Goal: Transaction & Acquisition: Purchase product/service

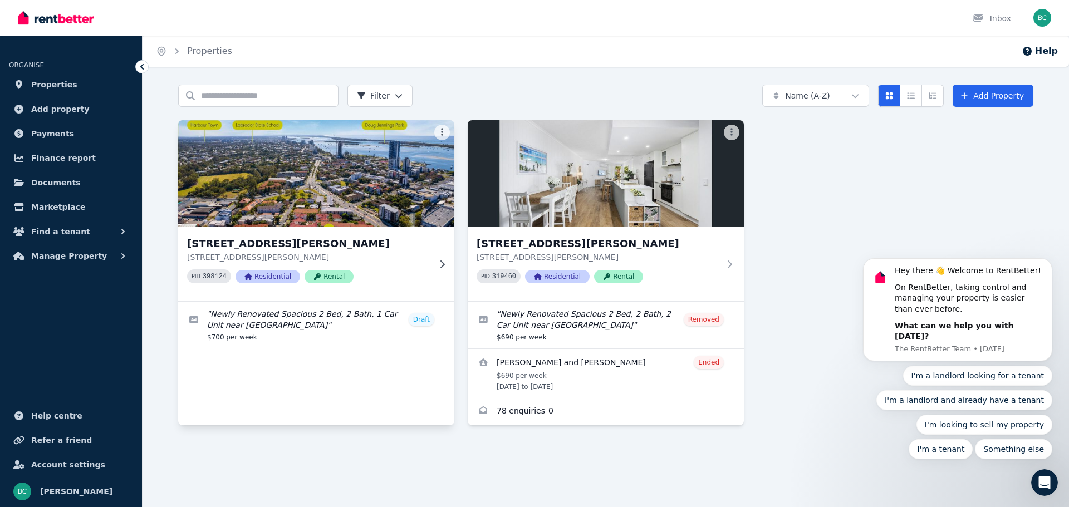
click at [442, 256] on div "[STREET_ADDRESS][PERSON_NAME][PERSON_NAME] PID 398124 Residential Rental" at bounding box center [316, 264] width 276 height 74
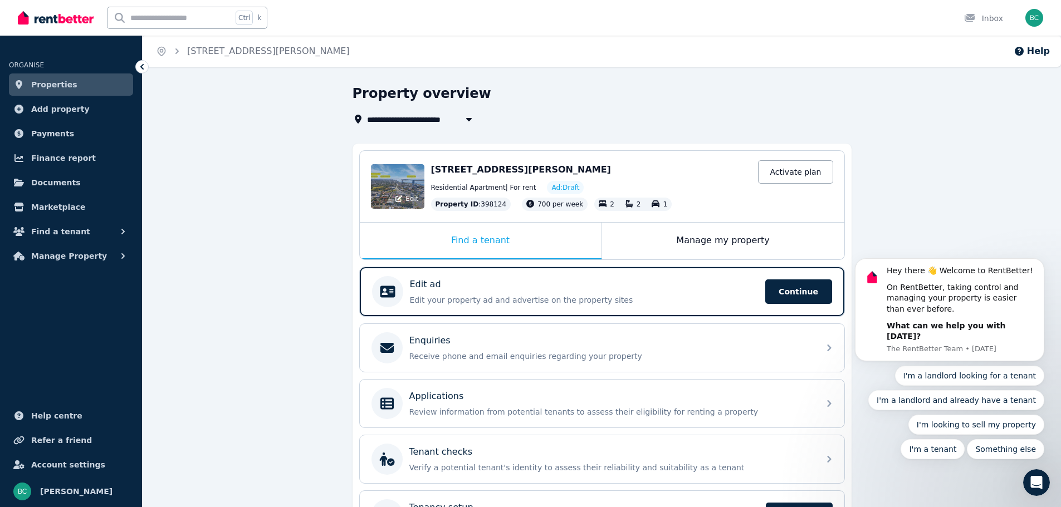
click at [385, 197] on div "Edit" at bounding box center [397, 186] width 53 height 45
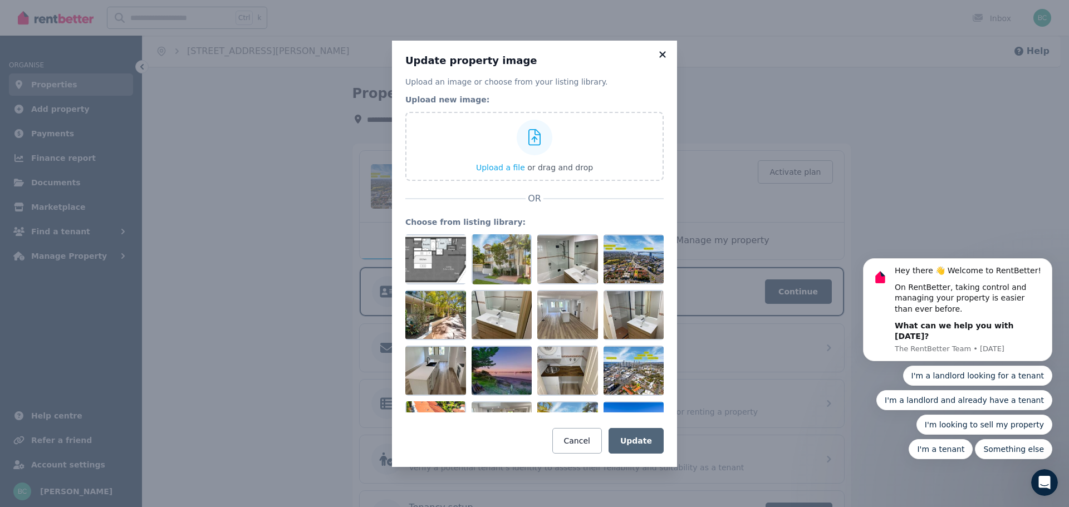
click at [664, 52] on icon at bounding box center [662, 54] width 6 height 6
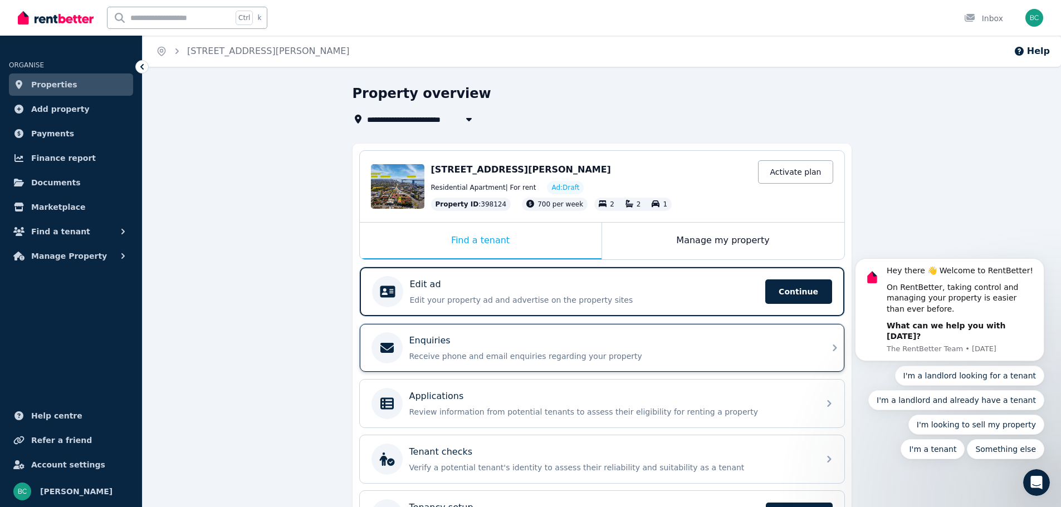
click at [503, 350] on div "Enquiries Receive phone and email enquiries regarding your property" at bounding box center [610, 348] width 403 height 28
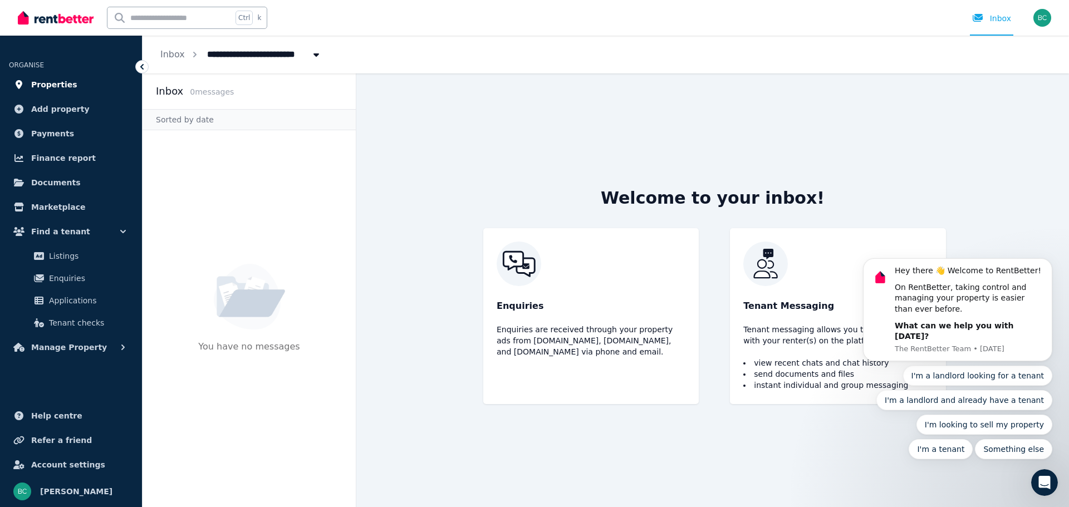
click at [59, 80] on span "Properties" at bounding box center [54, 84] width 46 height 13
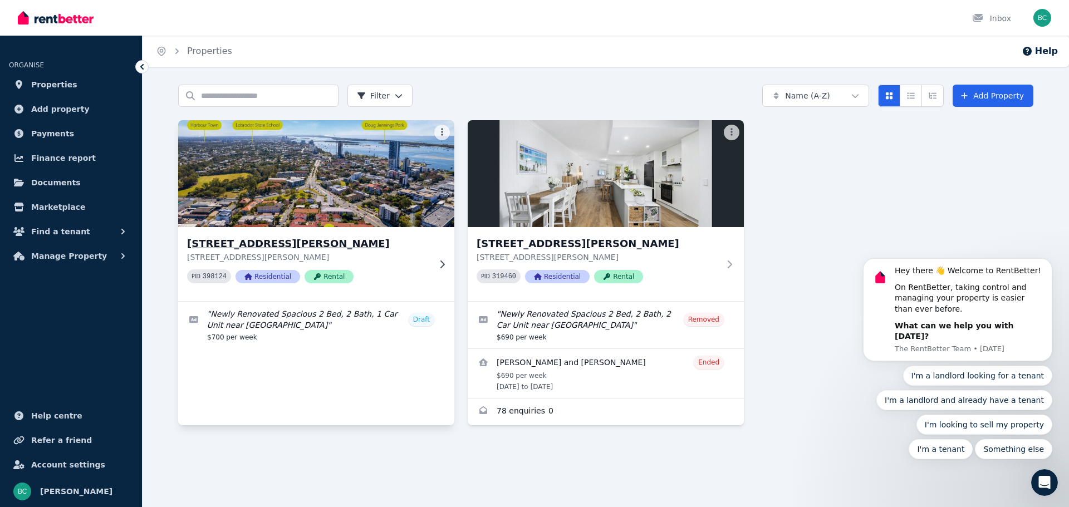
click at [332, 186] on img at bounding box center [316, 173] width 290 height 112
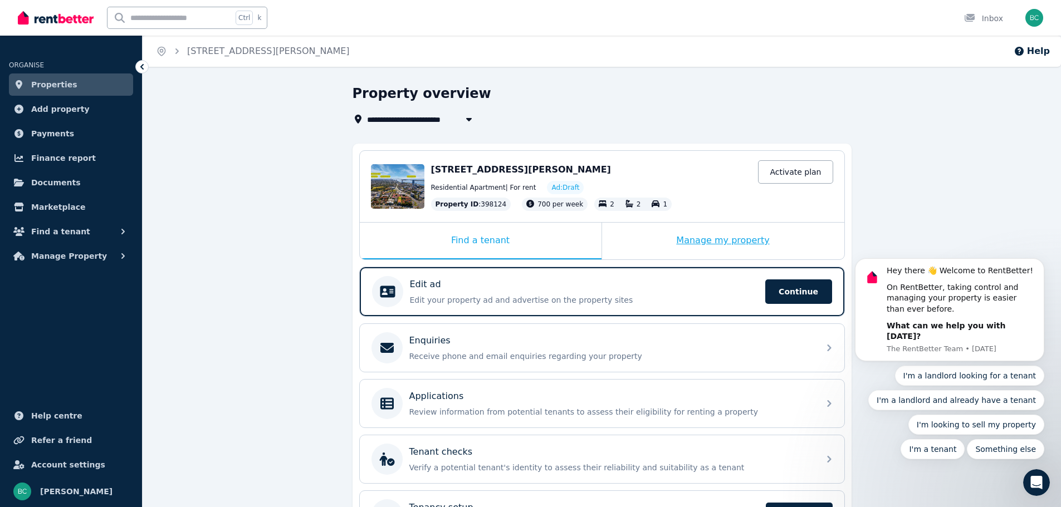
click at [698, 240] on div "Manage my property" at bounding box center [723, 241] width 242 height 37
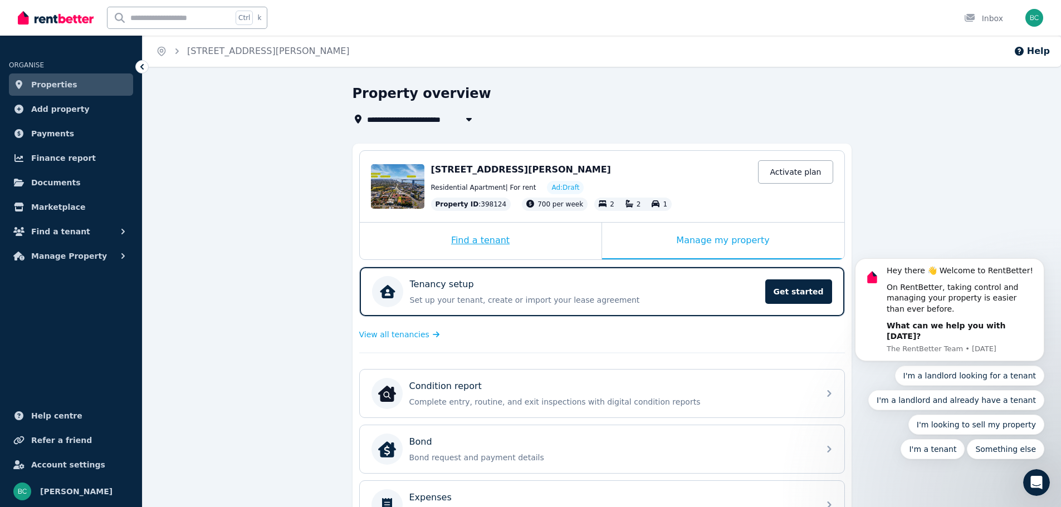
click at [510, 248] on div "Find a tenant" at bounding box center [481, 241] width 242 height 37
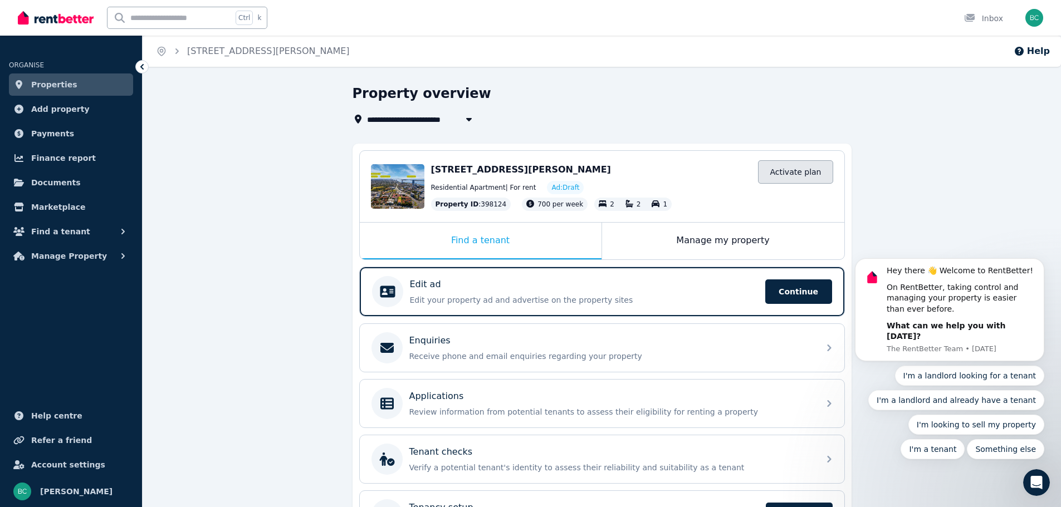
click at [804, 170] on link "Activate plan" at bounding box center [795, 171] width 75 height 23
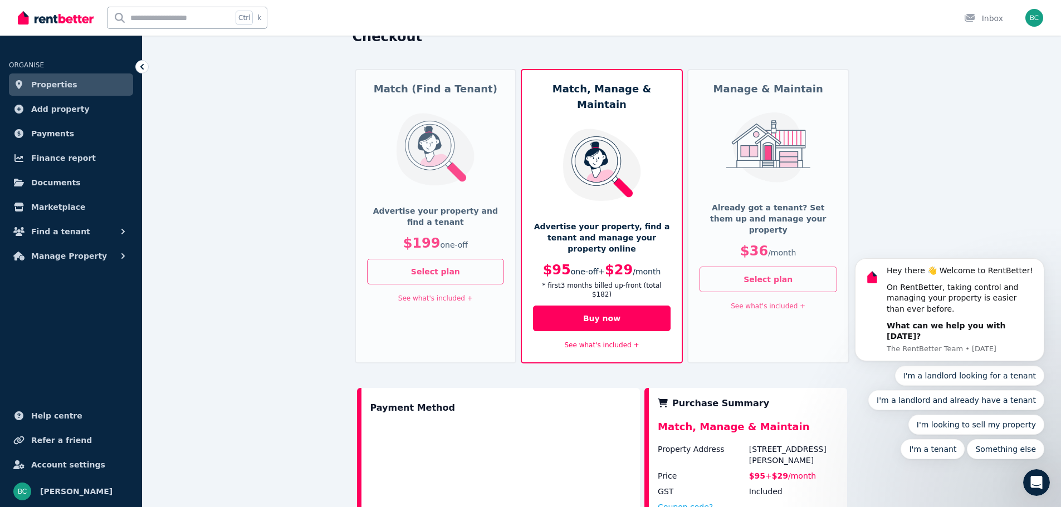
scroll to position [56, 0]
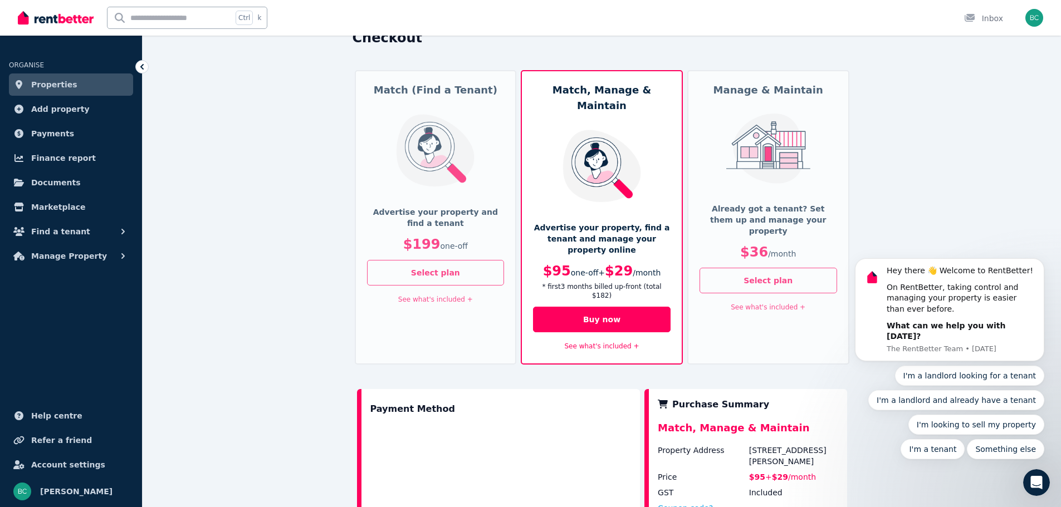
click at [450, 300] on link "See what's included +" at bounding box center [435, 300] width 75 height 8
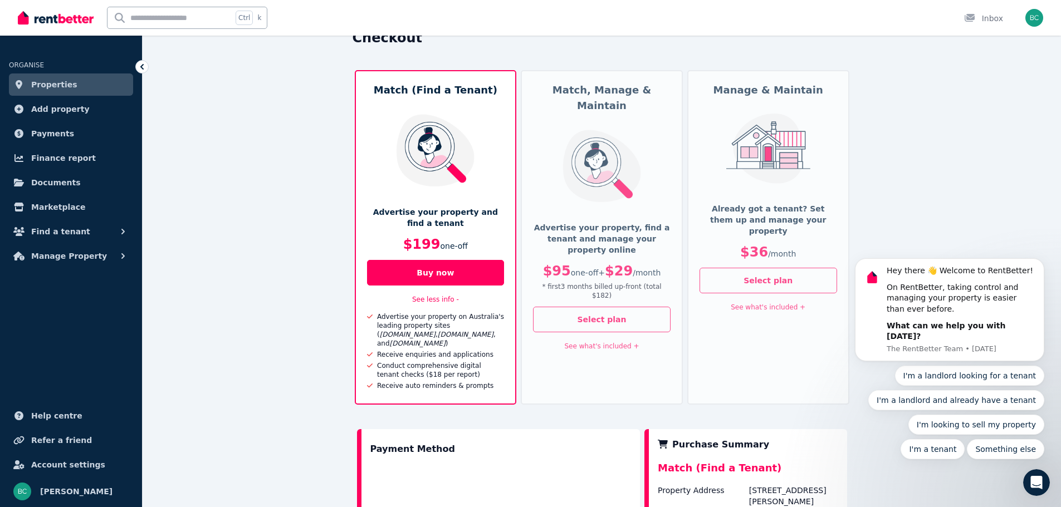
click at [605, 342] on link "See what's included +" at bounding box center [602, 346] width 75 height 8
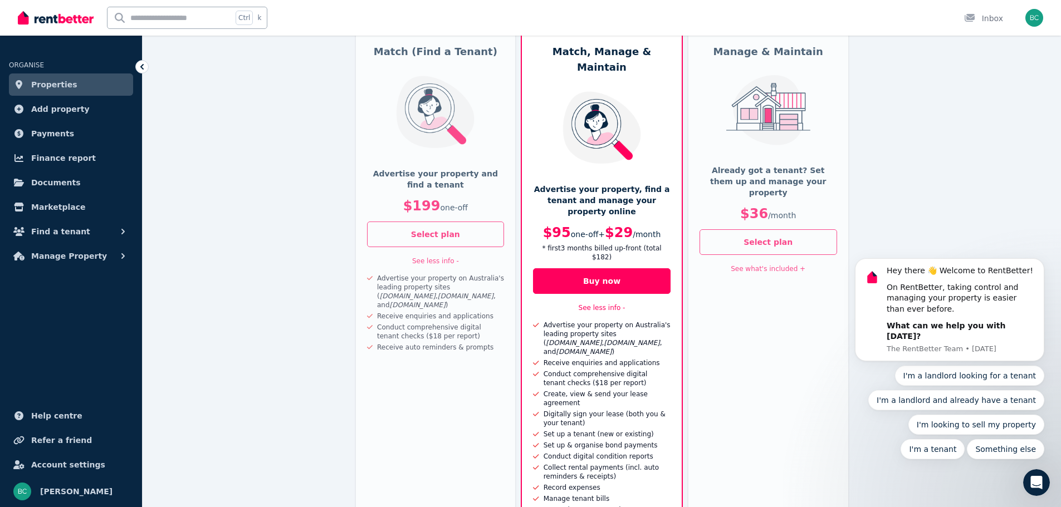
scroll to position [167, 0]
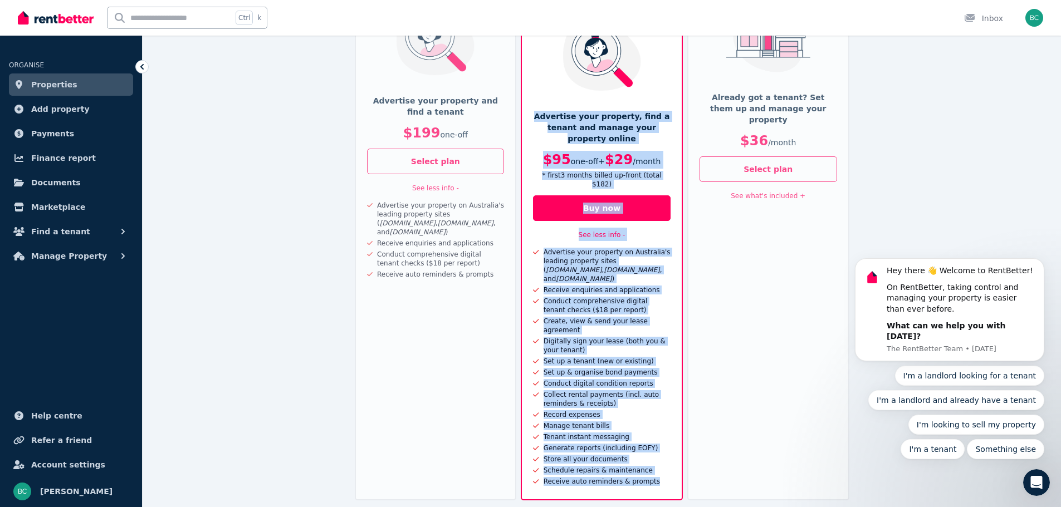
drag, startPoint x: 668, startPoint y: 442, endPoint x: 534, endPoint y: 100, distance: 367.2
click at [534, 100] on div "Match, Manage & Maintain Advertise your property, find a tenant and manage your…" at bounding box center [602, 230] width 162 height 542
copy div "Advertise your property, find a tenant and manage your property online $95 one-…"
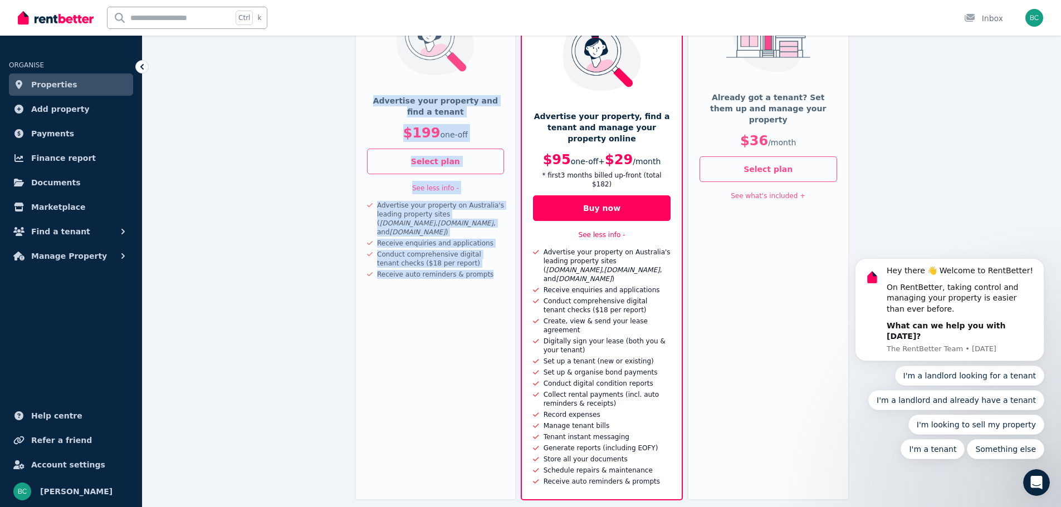
drag, startPoint x: 368, startPoint y: 94, endPoint x: 494, endPoint y: 267, distance: 213.9
click at [494, 267] on div "Match (Find a Tenant) Advertise your property and find a tenant $199 one-off Se…" at bounding box center [436, 230] width 162 height 542
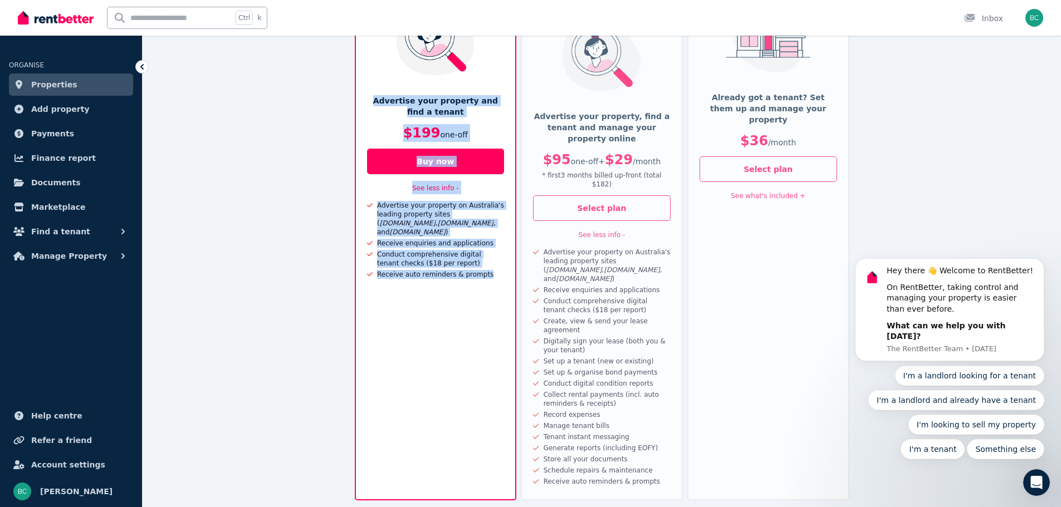
copy div "Advertise your property and find a tenant $199 one-off Select plan See less inf…"
click at [60, 469] on span "Account settings" at bounding box center [68, 464] width 74 height 13
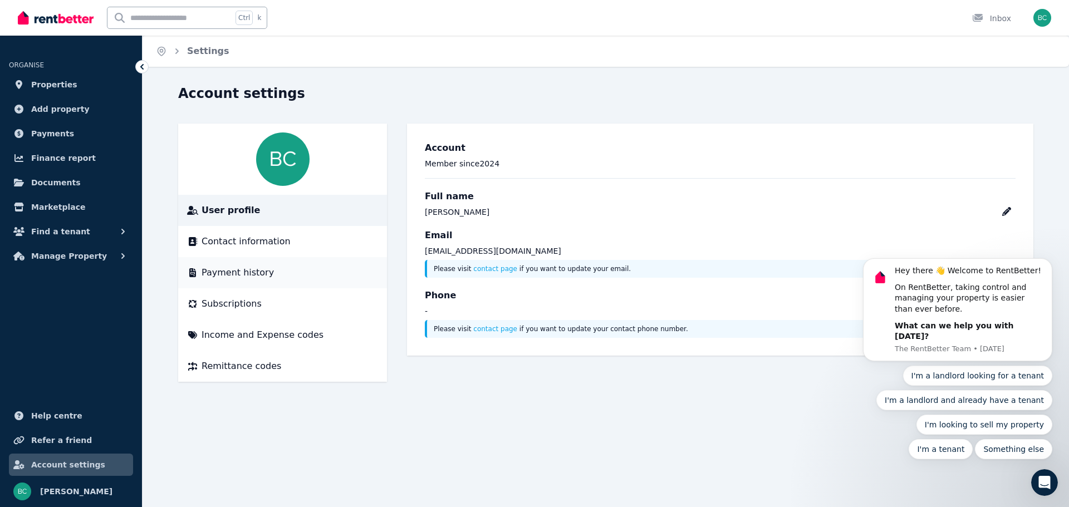
click at [223, 276] on span "Payment history" at bounding box center [238, 272] width 72 height 13
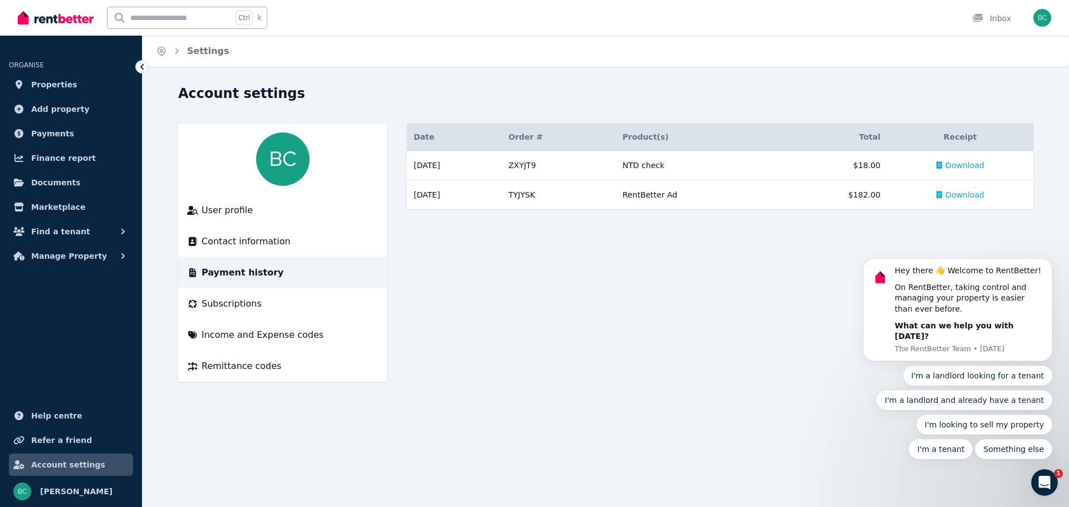
click at [956, 197] on body "Hey there 👋 Welcome to RentBetter! On RentBetter, taking control and managing y…" at bounding box center [958, 318] width 214 height 309
click at [950, 194] on body "Hey there 👋 Welcome to RentBetter! On RentBetter, taking control and managing y…" at bounding box center [958, 318] width 214 height 309
click at [676, 185] on td "RentBetter Ad" at bounding box center [697, 195] width 163 height 30
click at [652, 192] on div "RentBetter Ad" at bounding box center [696, 194] width 149 height 11
click at [438, 192] on td "23/03/2024" at bounding box center [454, 195] width 95 height 30
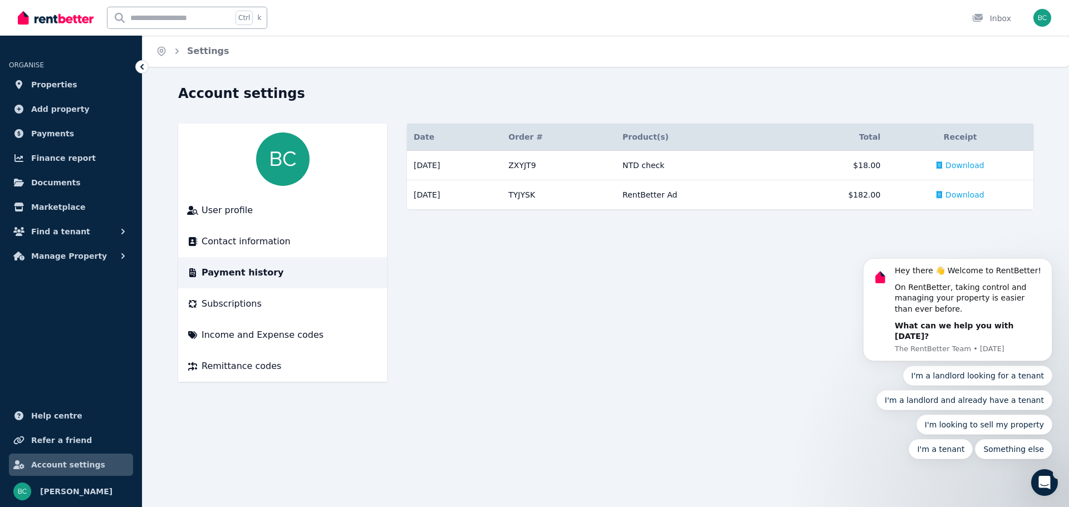
click at [954, 195] on body "Hey there 👋 Welcome to RentBetter! On RentBetter, taking control and managing y…" at bounding box center [958, 318] width 214 height 309
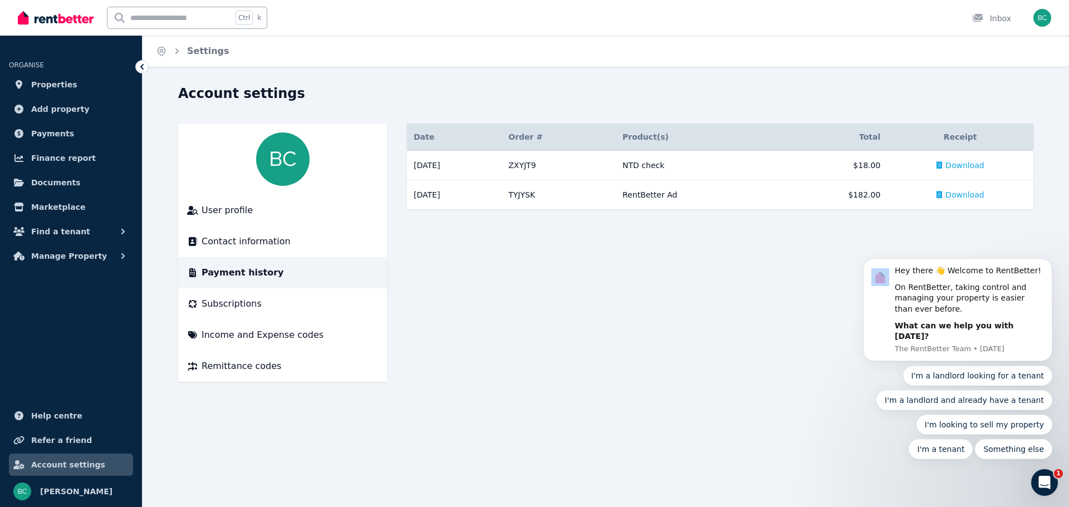
click at [954, 195] on body "Hey there 👋 Welcome to RentBetter! On RentBetter, taking control and managing y…" at bounding box center [958, 318] width 214 height 309
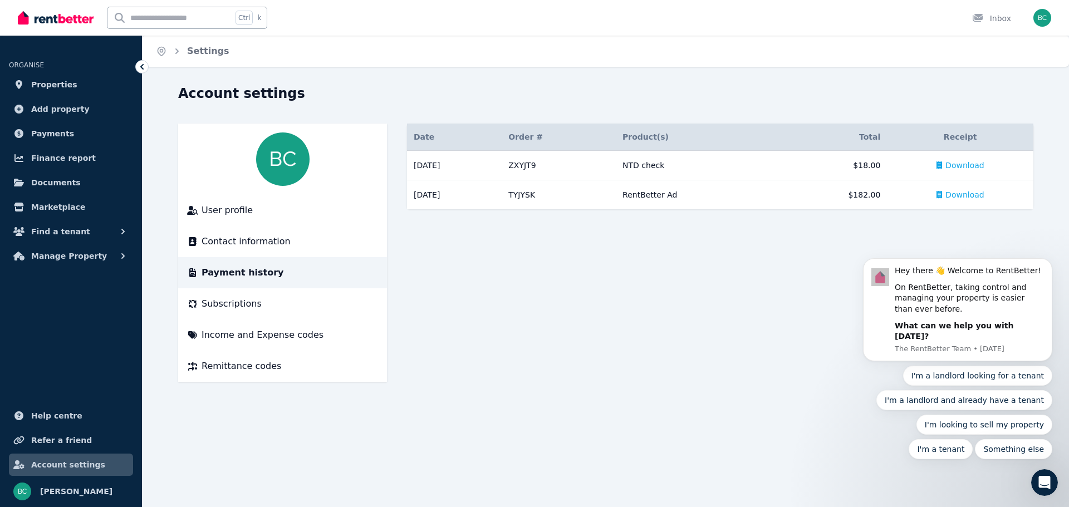
click at [827, 215] on main "Date Order # Order & Product(s) Product(s) Total Receipt 02/04/2024 # ZXYJT9 NT…" at bounding box center [720, 253] width 626 height 258
click at [59, 77] on link "Properties" at bounding box center [71, 84] width 124 height 22
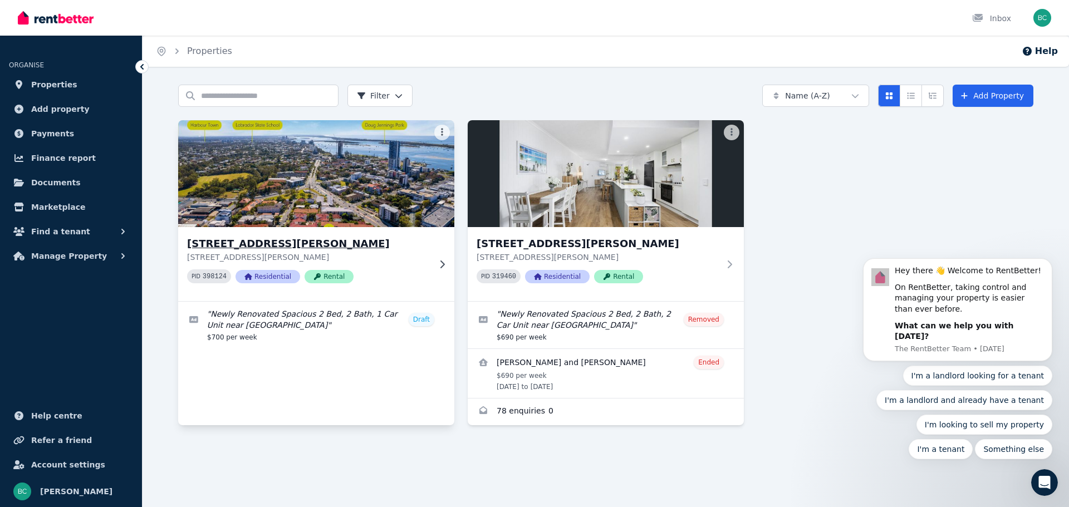
click at [374, 257] on p "4/7 Johnston St, Southport QLD 4215" at bounding box center [308, 257] width 243 height 11
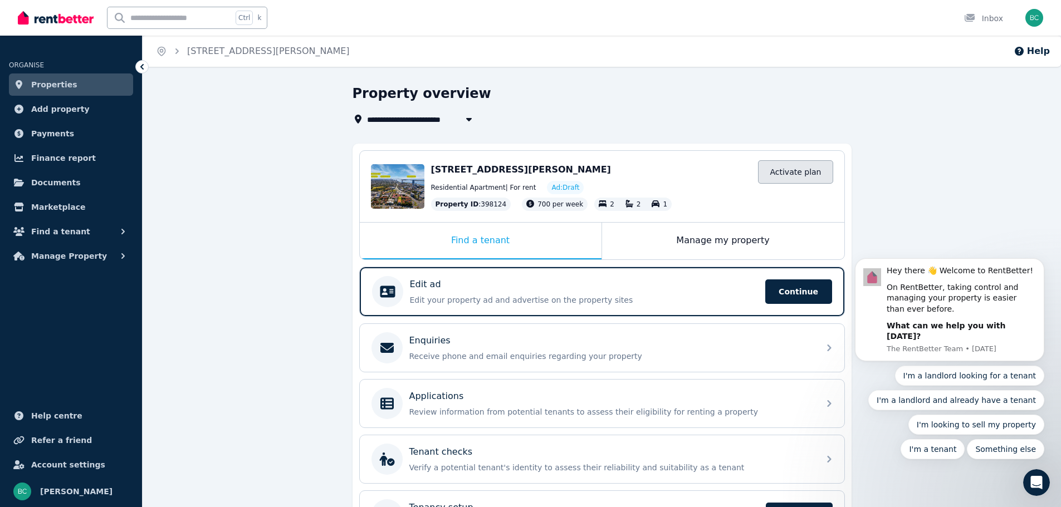
click at [793, 166] on link "Activate plan" at bounding box center [795, 171] width 75 height 23
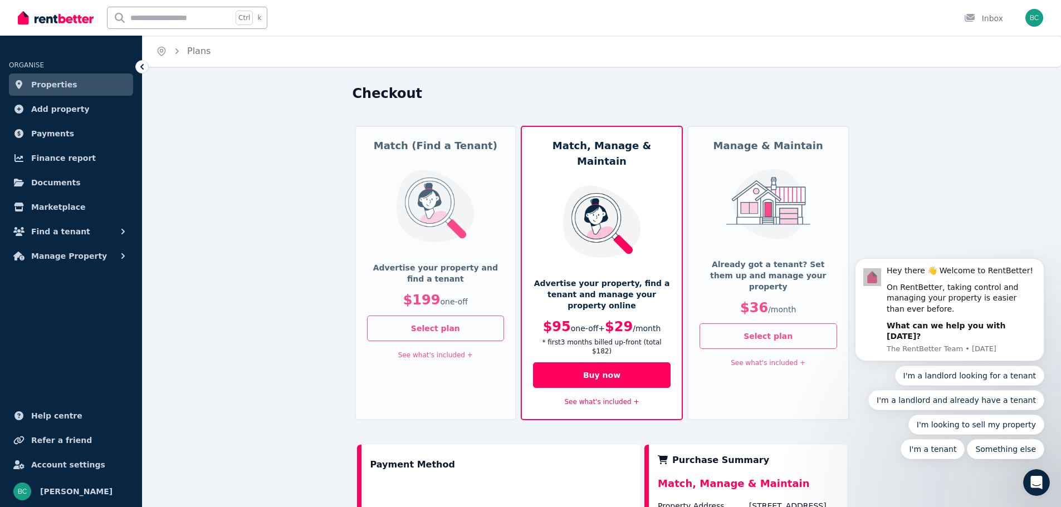
click at [607, 398] on link "See what's included +" at bounding box center [602, 402] width 75 height 8
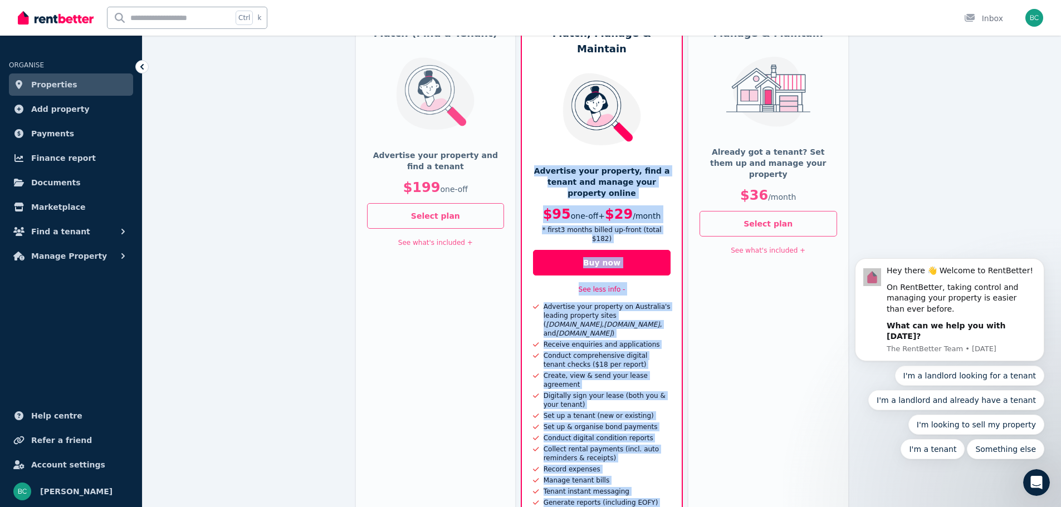
scroll to position [111, 0]
drag, startPoint x: 662, startPoint y: 384, endPoint x: 543, endPoint y: 143, distance: 269.1
click at [543, 143] on div "Match, Manage & Maintain Advertise your property, find a tenant and manage your…" at bounding box center [602, 285] width 162 height 542
copy div "Advertise your property, find a tenant and manage your property online $95 one-…"
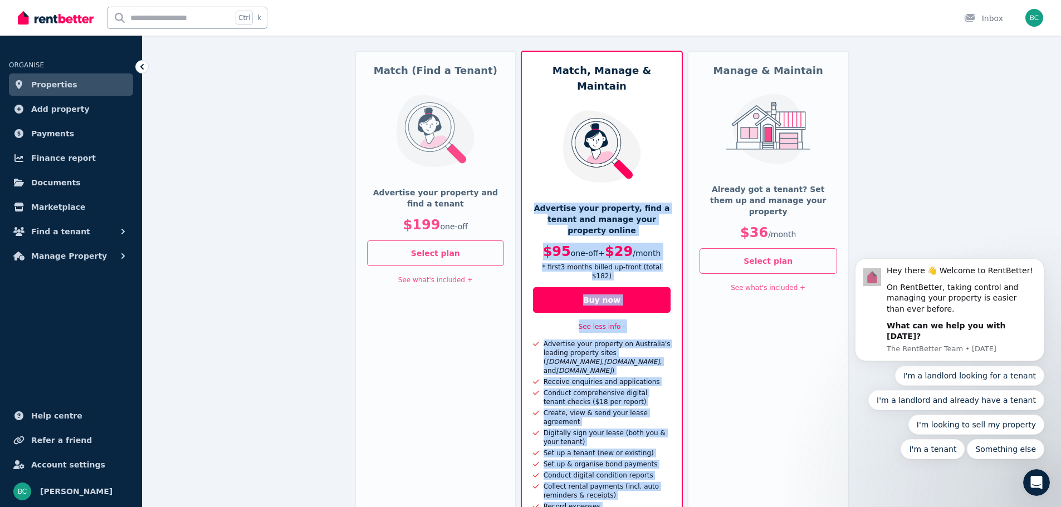
scroll to position [56, 0]
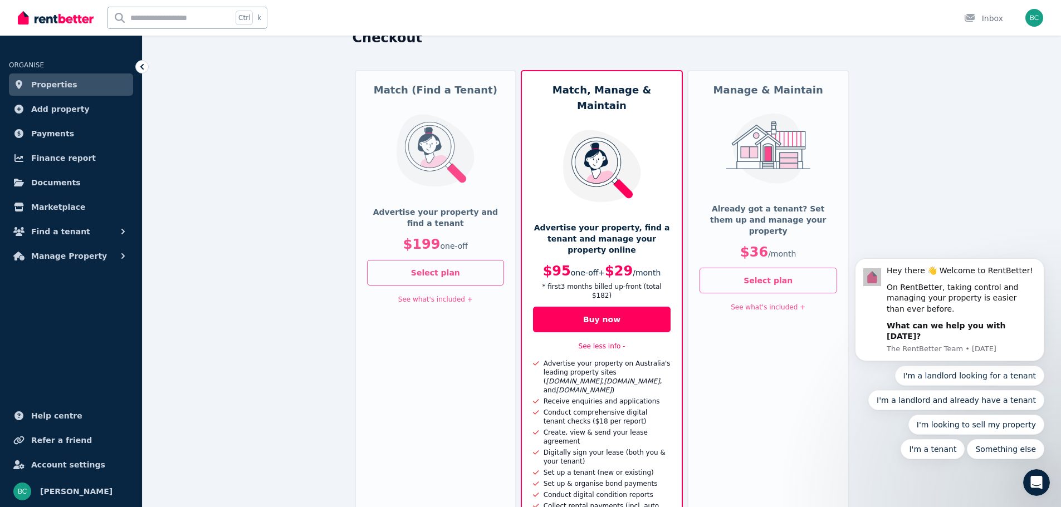
click at [263, 244] on div "Checkout Match (Find a Tenant) Advertise your property and find a tenant $199 o…" at bounding box center [602, 445] width 918 height 832
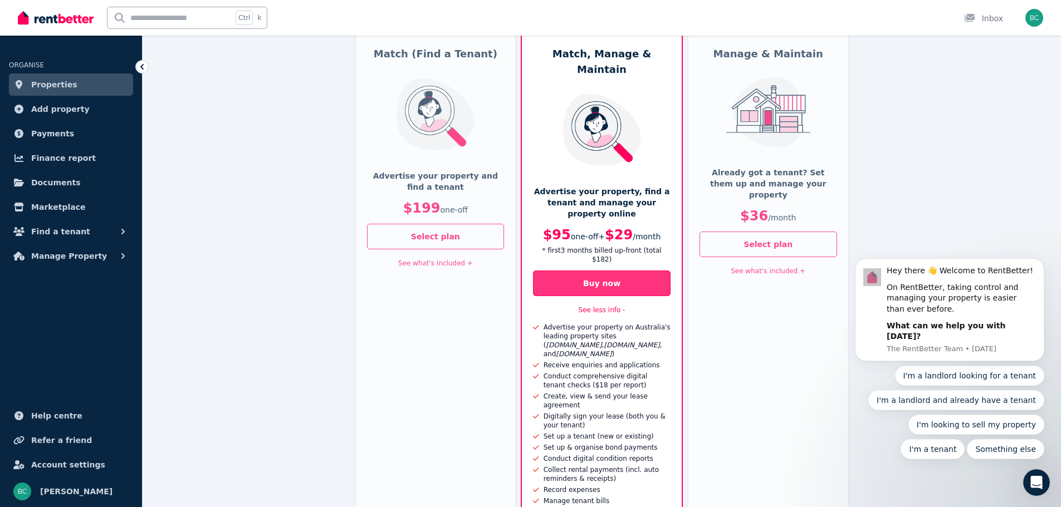
click at [609, 271] on button "Buy now" at bounding box center [602, 284] width 138 height 26
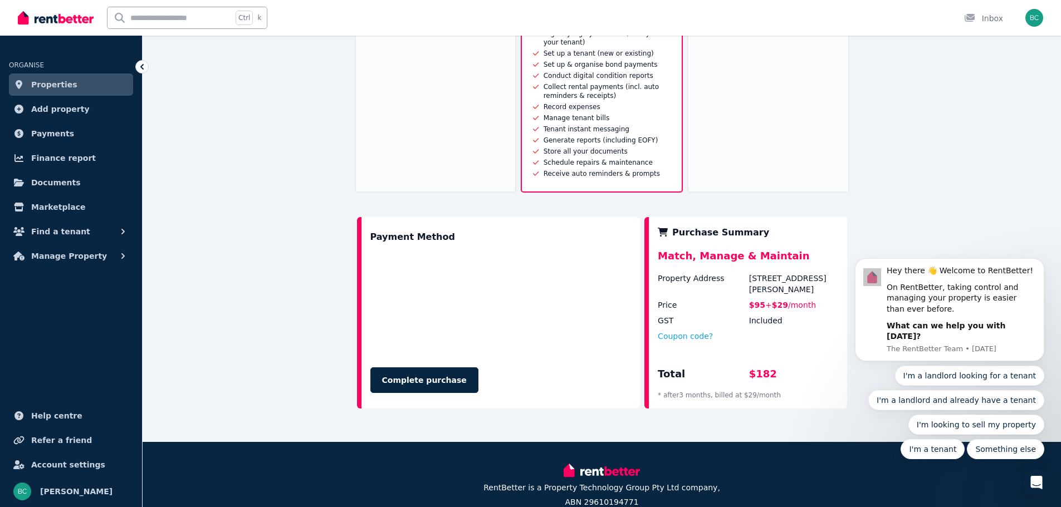
scroll to position [482, 0]
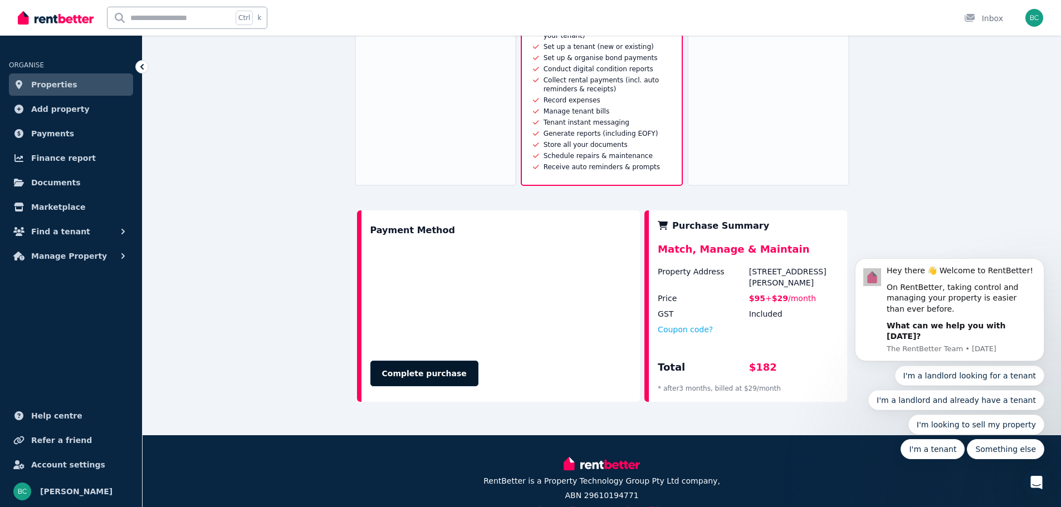
click at [407, 361] on button "Complete purchase" at bounding box center [424, 374] width 108 height 26
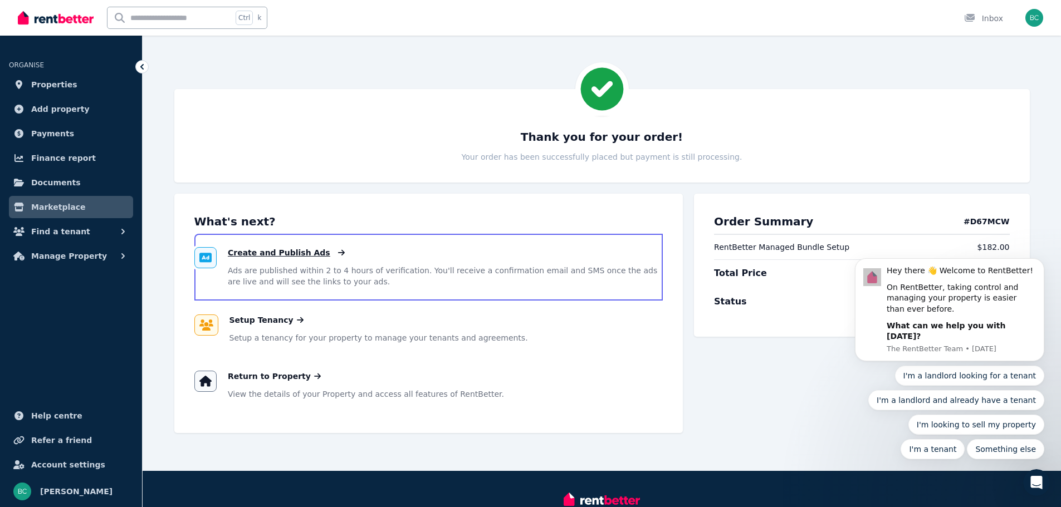
click at [293, 248] on span "Create and Publish Ads" at bounding box center [279, 252] width 102 height 11
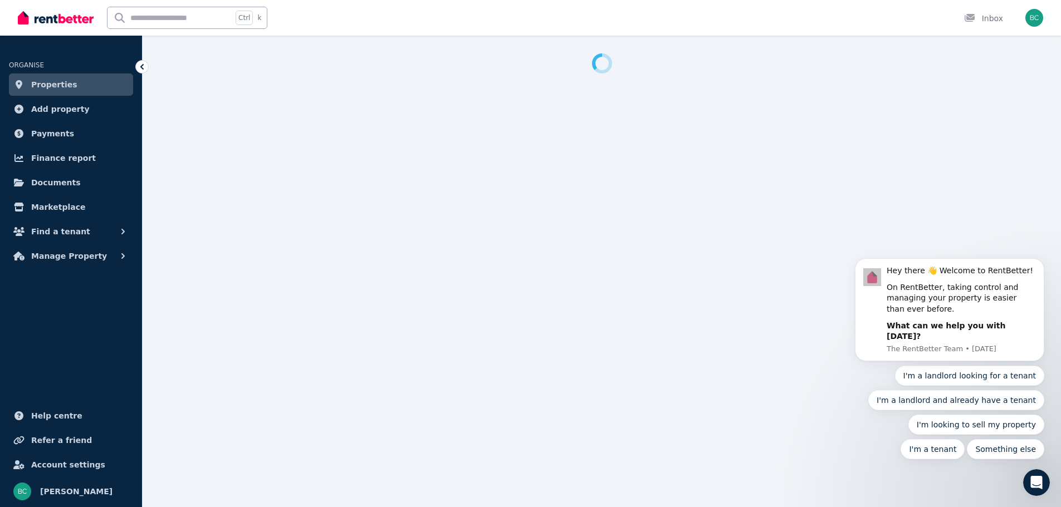
select select "***"
select select "**********"
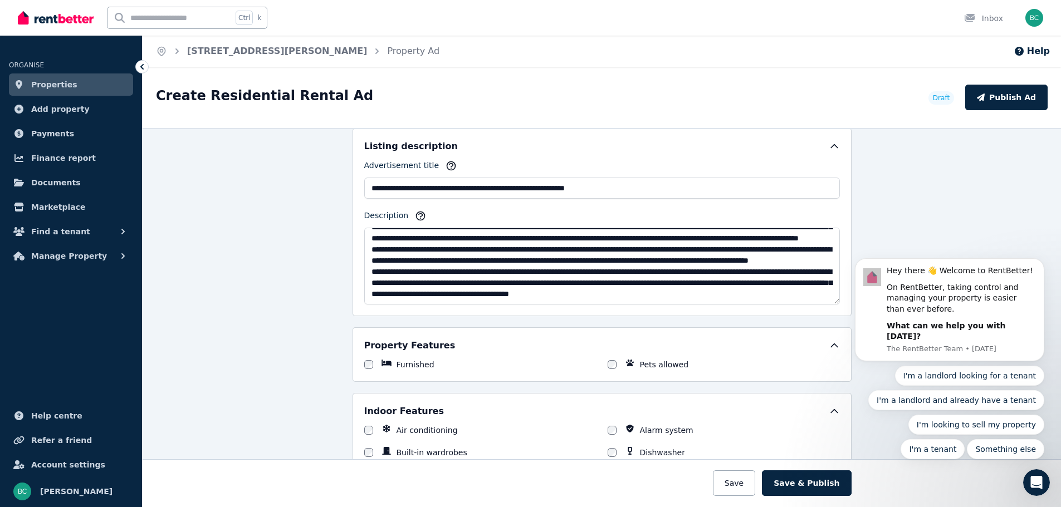
scroll to position [668, 0]
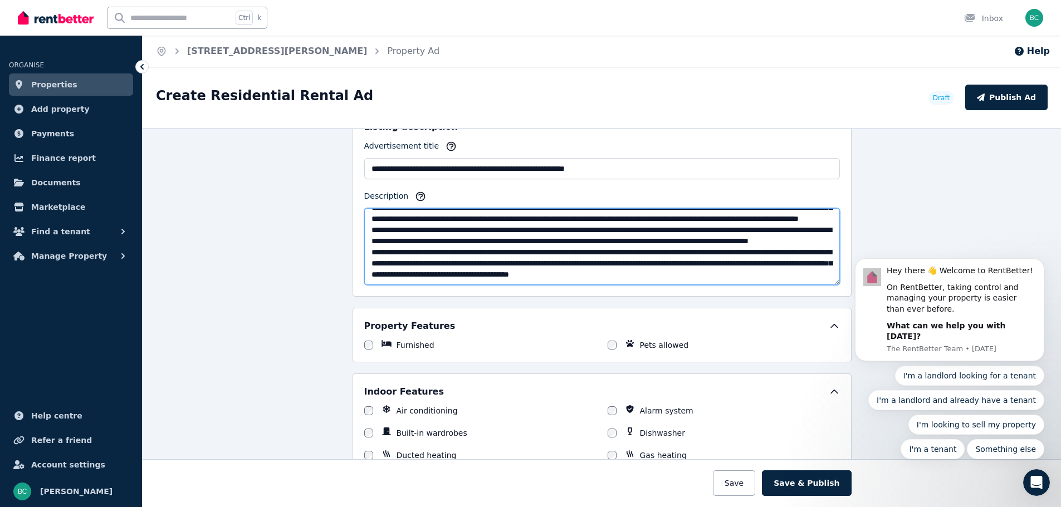
click at [520, 242] on textarea "Description" at bounding box center [601, 246] width 475 height 77
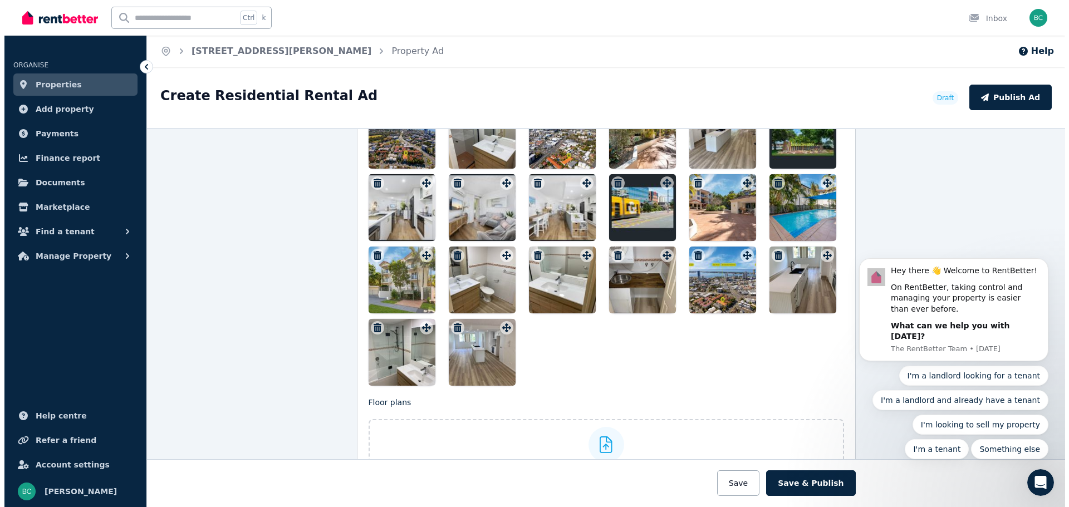
scroll to position [1503, 0]
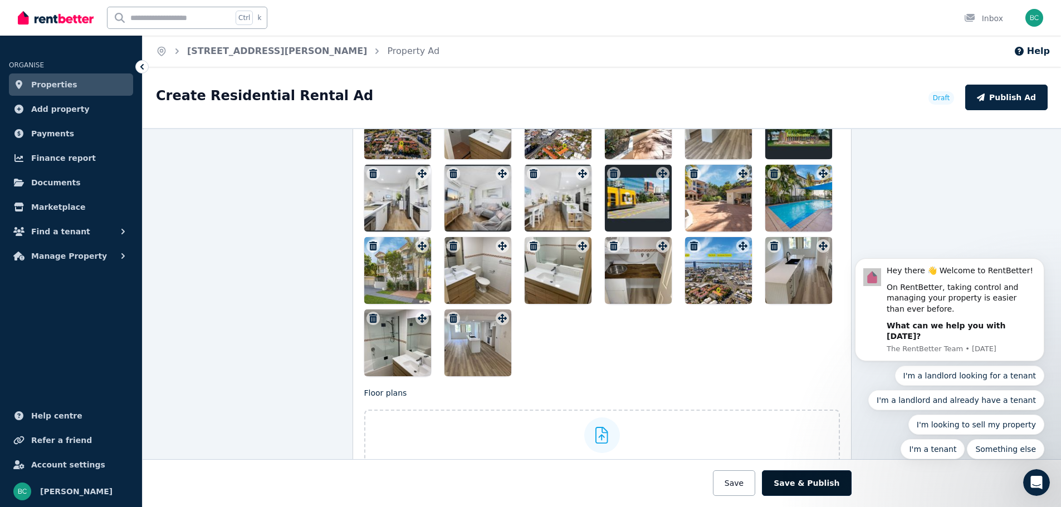
type textarea "**********"
click at [824, 470] on button "Save & Publish" at bounding box center [806, 483] width 89 height 26
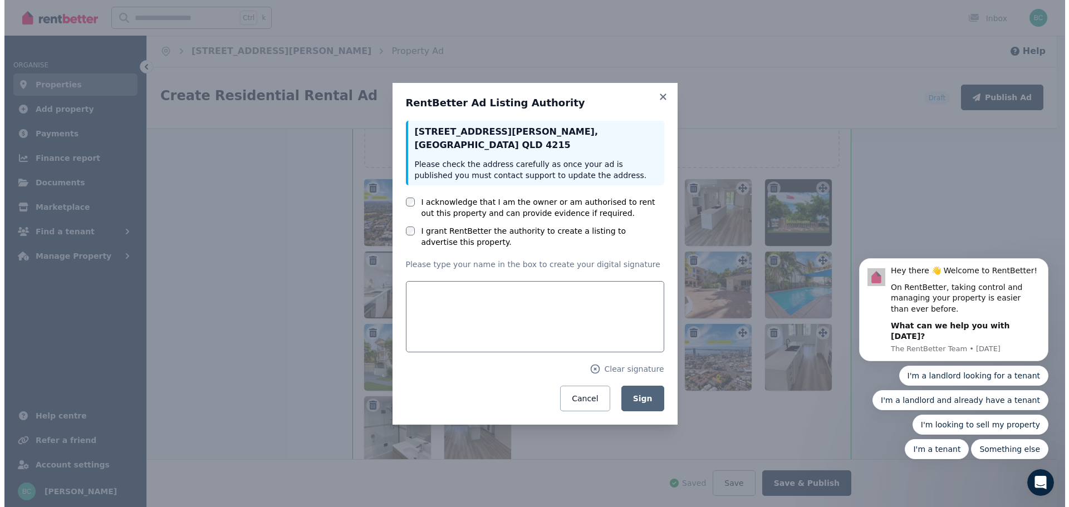
scroll to position [1590, 0]
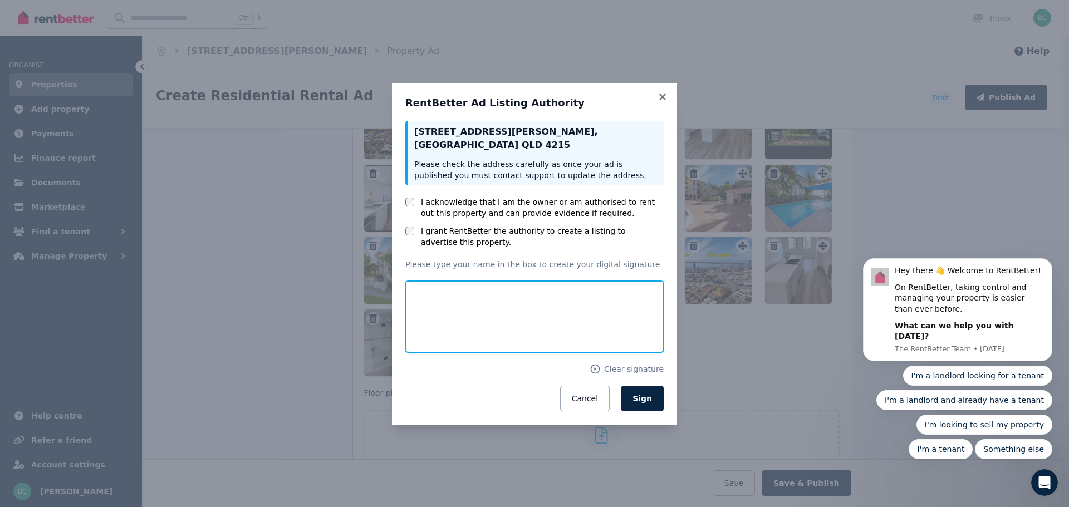
click at [436, 312] on input "text" at bounding box center [534, 316] width 258 height 71
type input "*********"
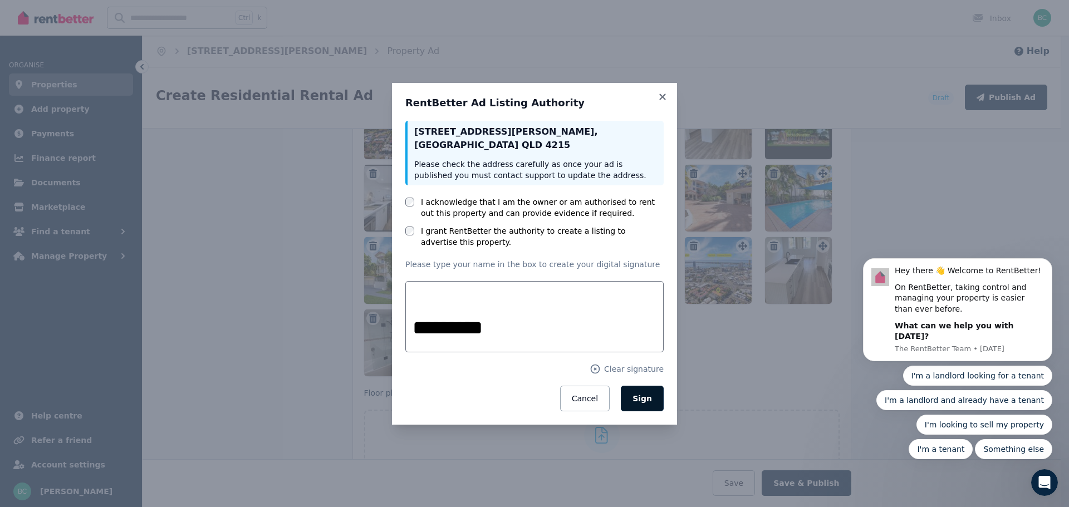
click at [654, 403] on button "Sign" at bounding box center [642, 399] width 43 height 26
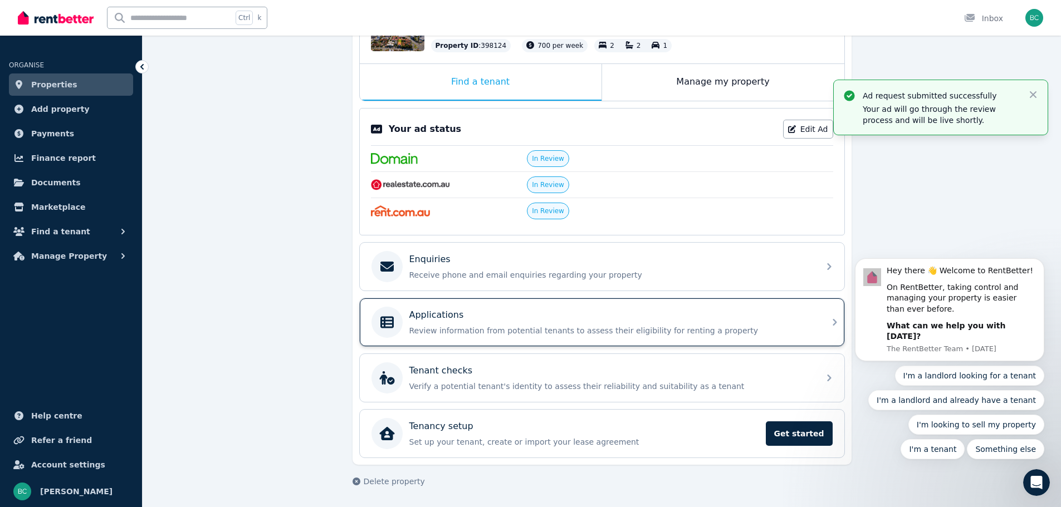
scroll to position [227, 0]
click at [48, 461] on span "Account settings" at bounding box center [68, 464] width 74 height 13
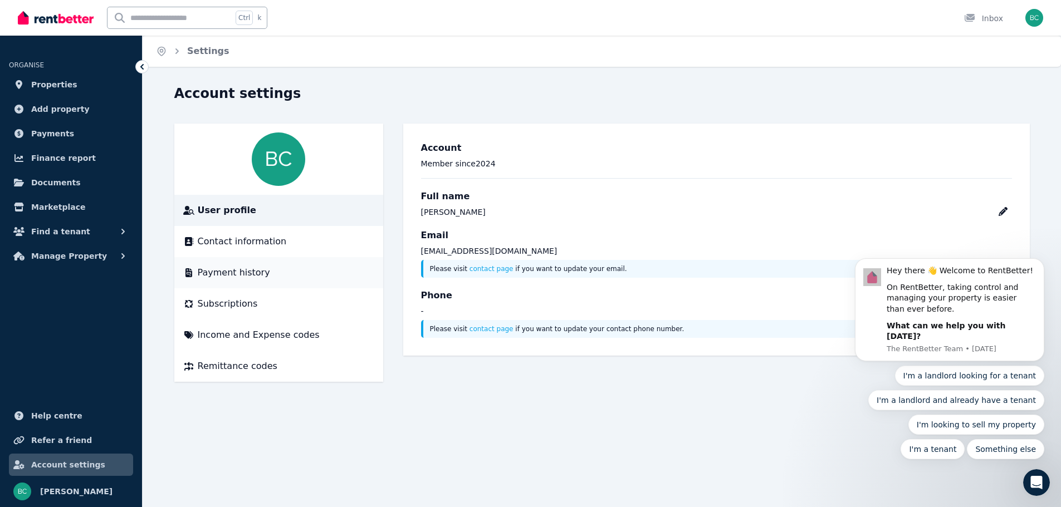
click at [233, 271] on span "Payment history" at bounding box center [234, 272] width 72 height 13
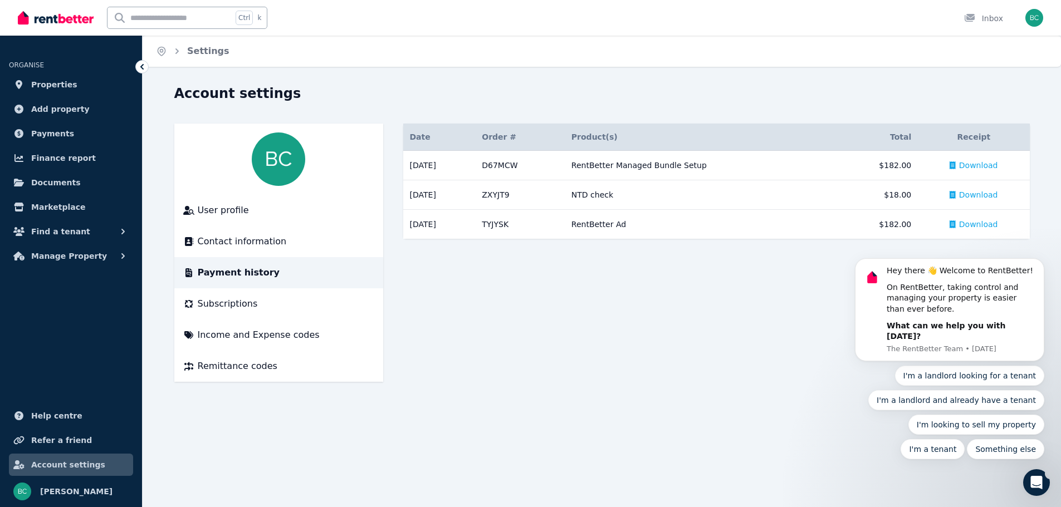
click at [975, 164] on body "Hey there 👋 Welcome to RentBetter! On RentBetter, taking control and managing y…" at bounding box center [949, 318] width 214 height 309
click at [1041, 484] on div "Open Intercom Messenger" at bounding box center [1034, 481] width 37 height 37
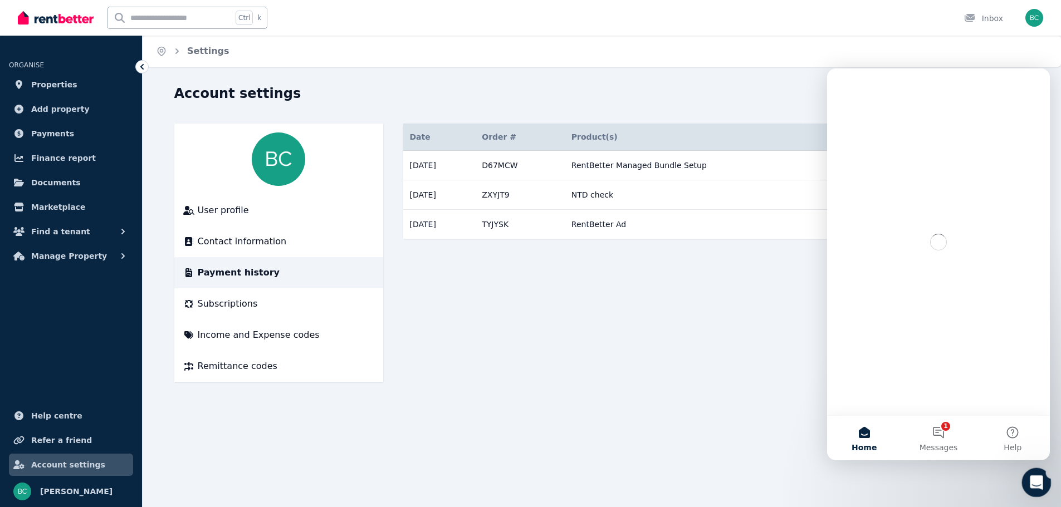
scroll to position [0, 0]
click at [1041, 484] on icon "Close Intercom Messenger" at bounding box center [1034, 480] width 13 height 13
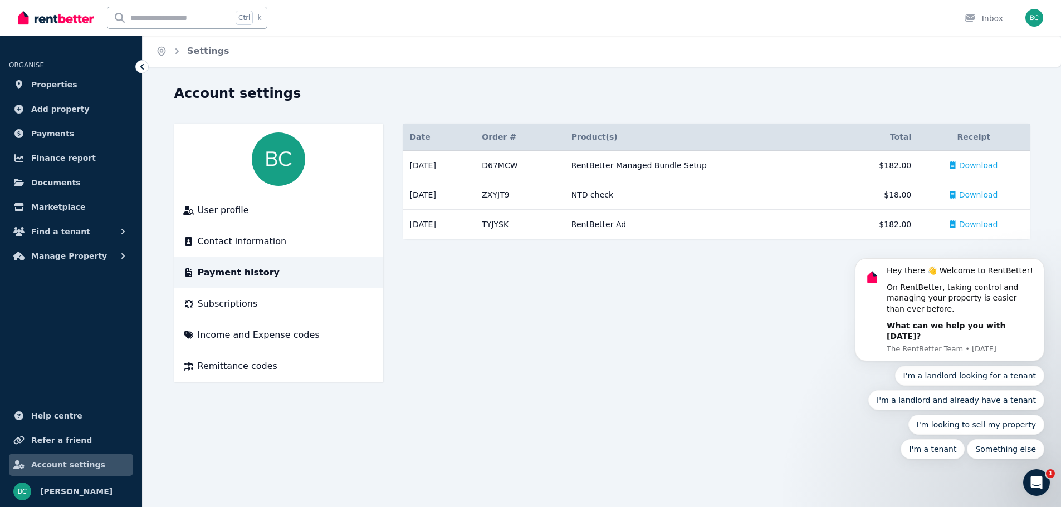
click at [1027, 229] on body "Hey there 👋 Welcome to RentBetter! On RentBetter, taking control and managing y…" at bounding box center [949, 318] width 214 height 309
click at [1039, 265] on icon "Dismiss notification" at bounding box center [1041, 262] width 6 height 6
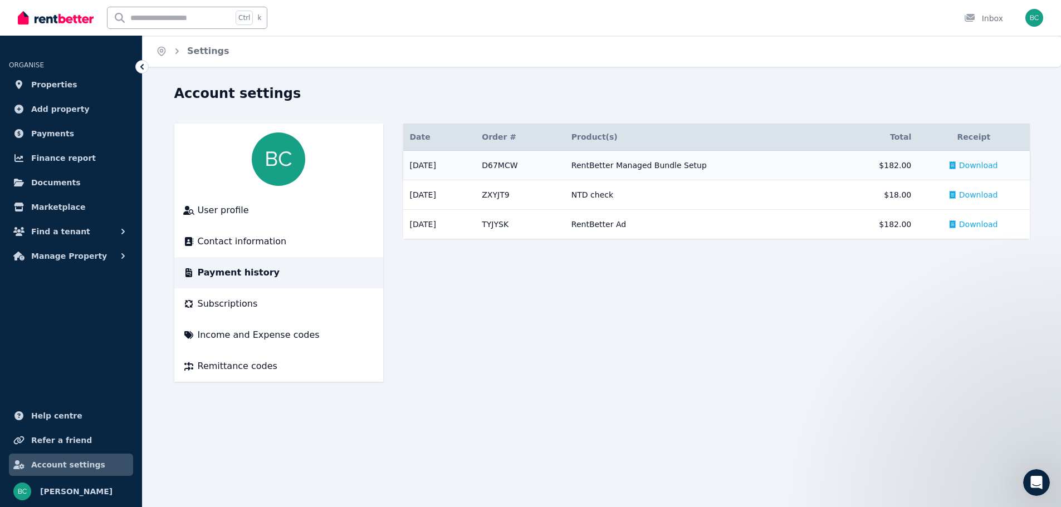
click at [981, 164] on span "Download" at bounding box center [978, 165] width 39 height 11
click at [235, 297] on span "Subscriptions" at bounding box center [228, 303] width 60 height 13
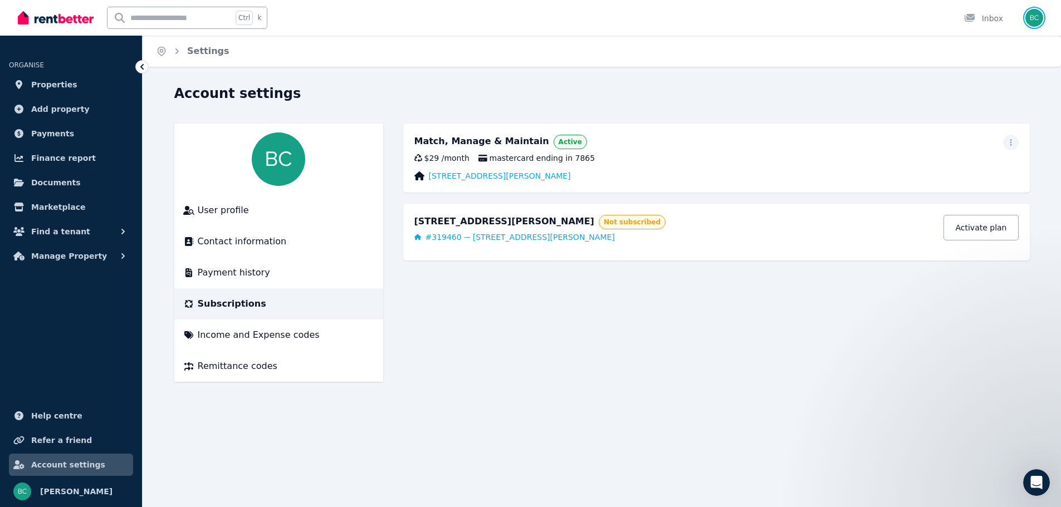
click at [1036, 15] on img "button" at bounding box center [1034, 18] width 18 height 18
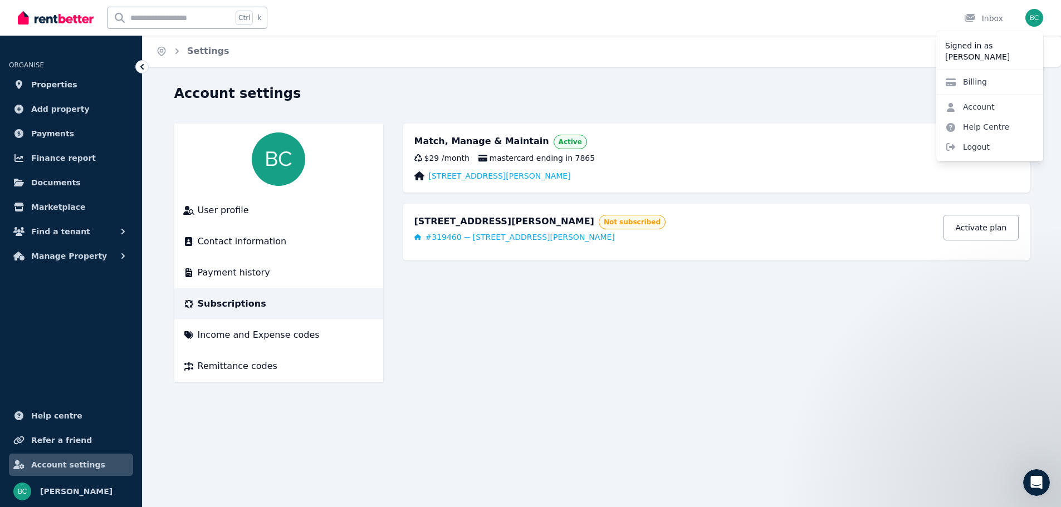
scroll to position [214, 0]
click at [976, 145] on span "Logout" at bounding box center [989, 147] width 107 height 20
